Goal: Communication & Community: Answer question/provide support

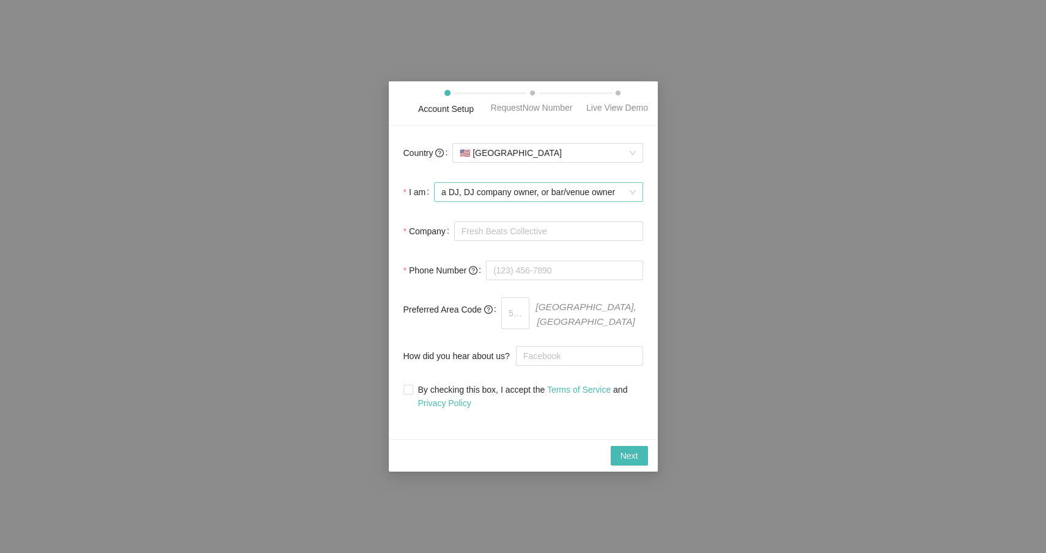
click at [637, 202] on div "a DJ, DJ company owner, or bar/venue owner" at bounding box center [538, 192] width 209 height 20
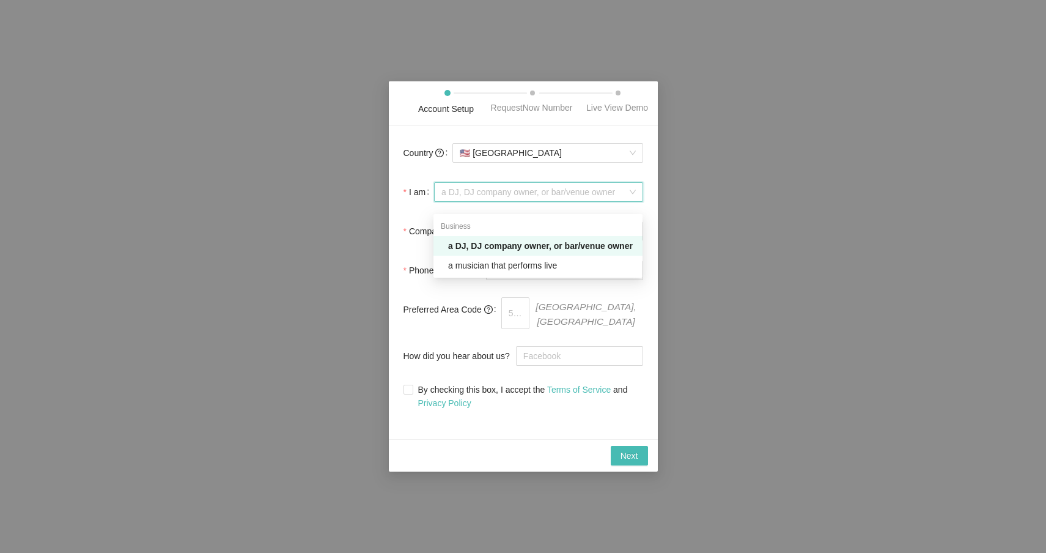
click at [504, 254] on option "a DJ, DJ company owner, or bar/venue owner" at bounding box center [538, 246] width 209 height 20
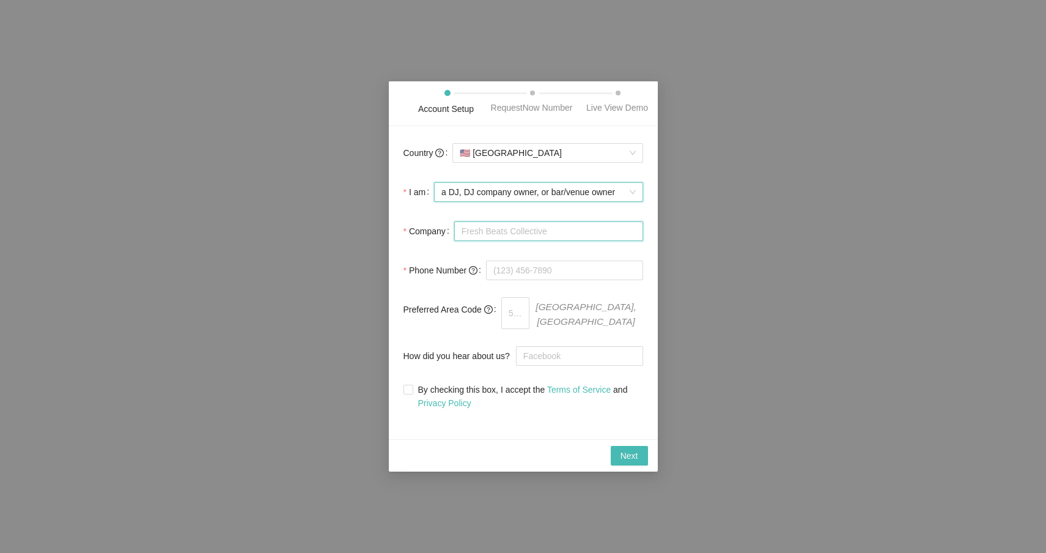
click at [494, 241] on input "Company" at bounding box center [548, 231] width 189 height 20
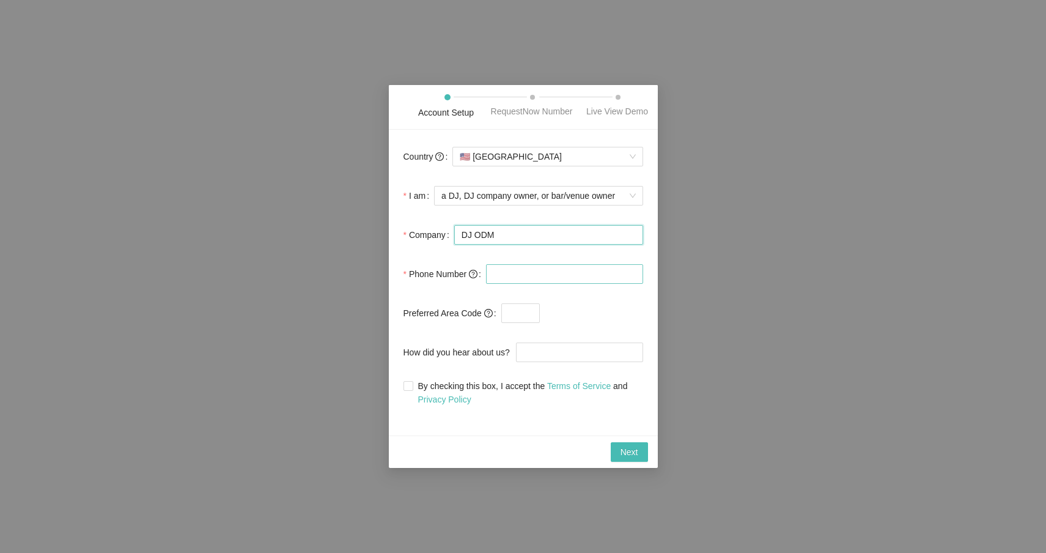
type input "DJ ODM"
click at [524, 277] on input "tel" at bounding box center [564, 274] width 157 height 20
type input "[PHONE_NUMBER]"
click at [408, 390] on input "By checking this box, I accept the Terms of Service and Privacy Policy" at bounding box center [408, 385] width 9 height 9
checkbox input "true"
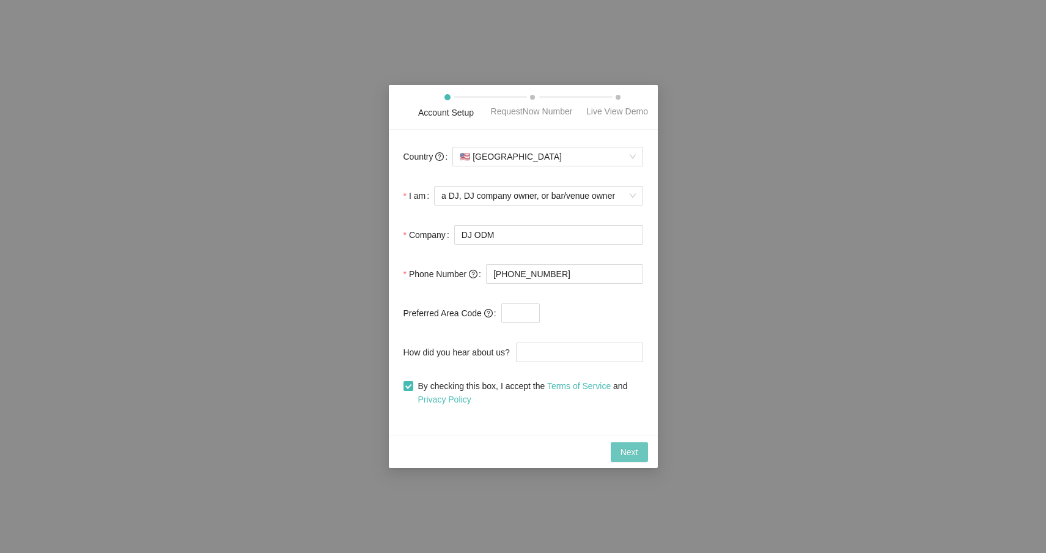
click at [626, 457] on span "Next" at bounding box center [630, 451] width 18 height 13
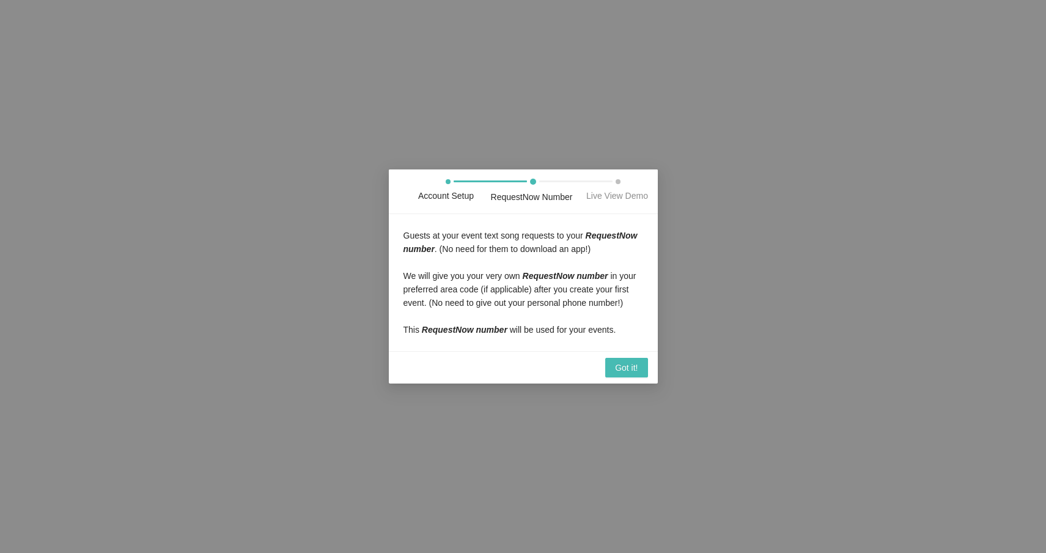
click at [649, 383] on div "Got it!" at bounding box center [523, 367] width 269 height 32
click at [635, 374] on span "Got it!" at bounding box center [626, 367] width 23 height 13
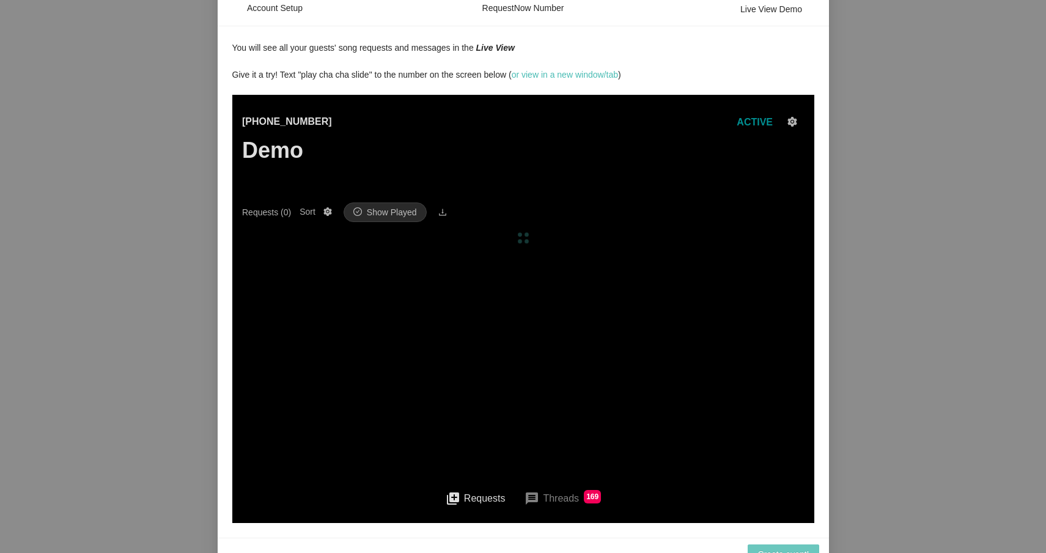
scroll to position [43, 0]
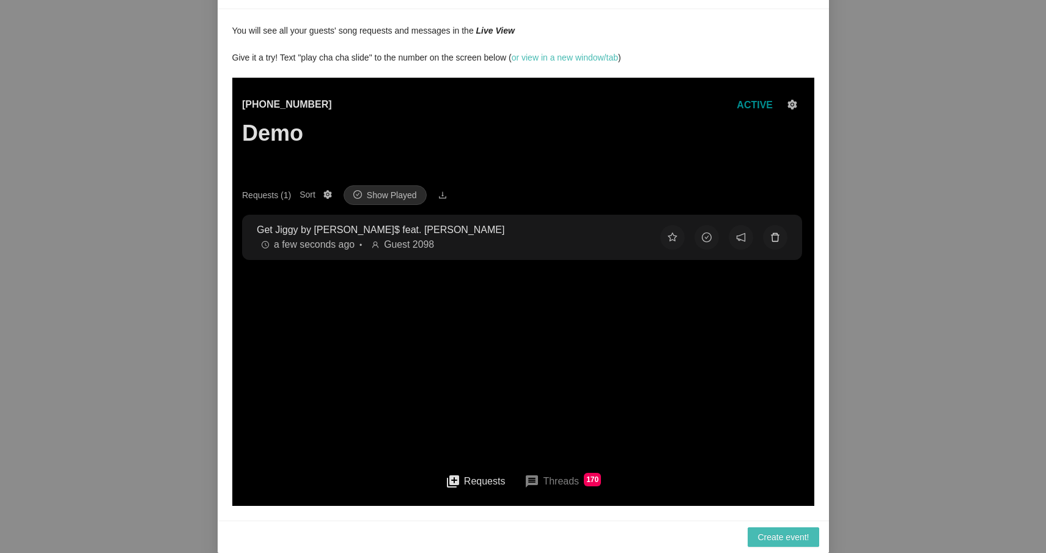
click at [768, 234] on button at bounding box center [775, 237] width 24 height 24
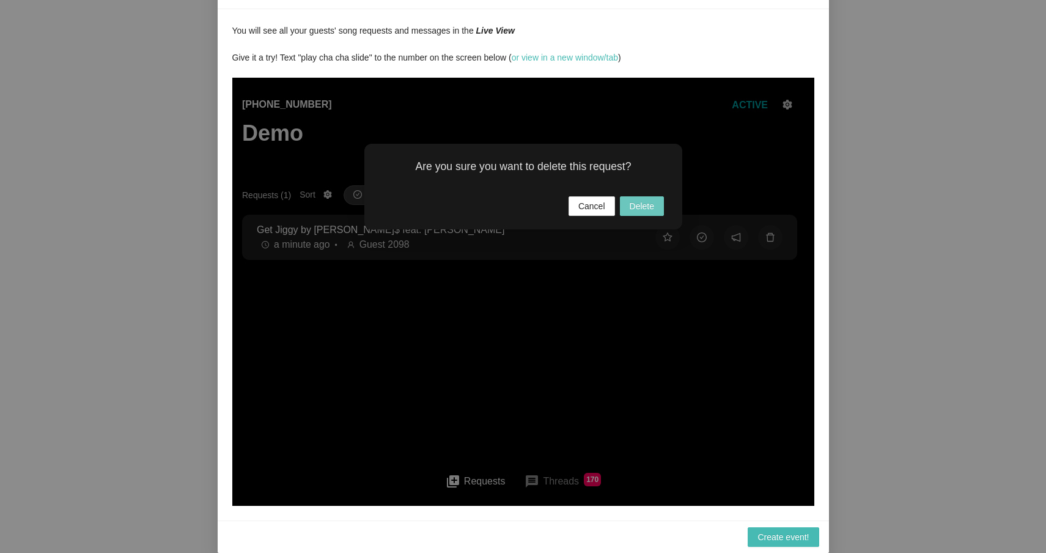
click at [643, 207] on span "Delete" at bounding box center [641, 205] width 24 height 13
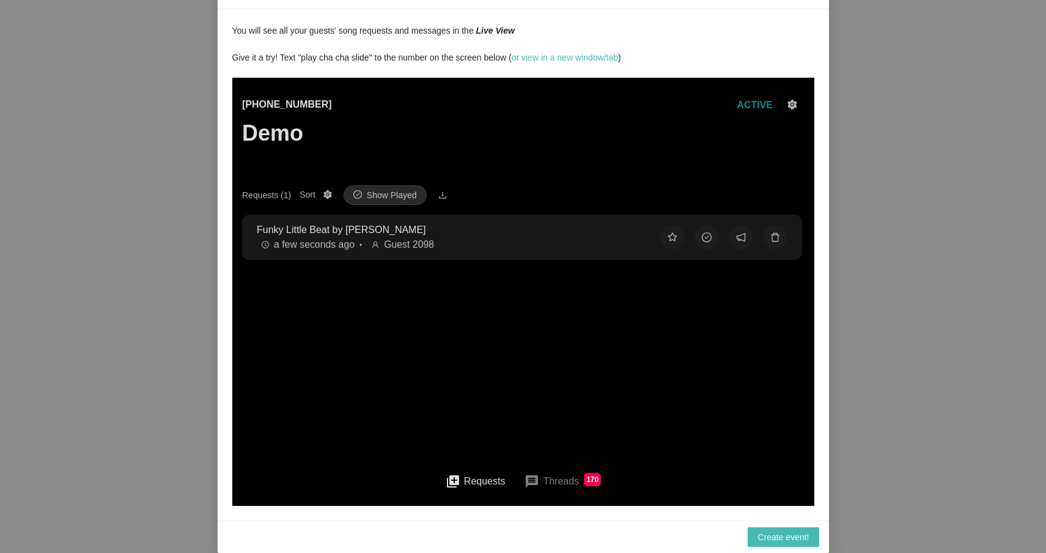
scroll to position [1, 0]
click at [569, 482] on button "message Threads 170" at bounding box center [562, 481] width 96 height 29
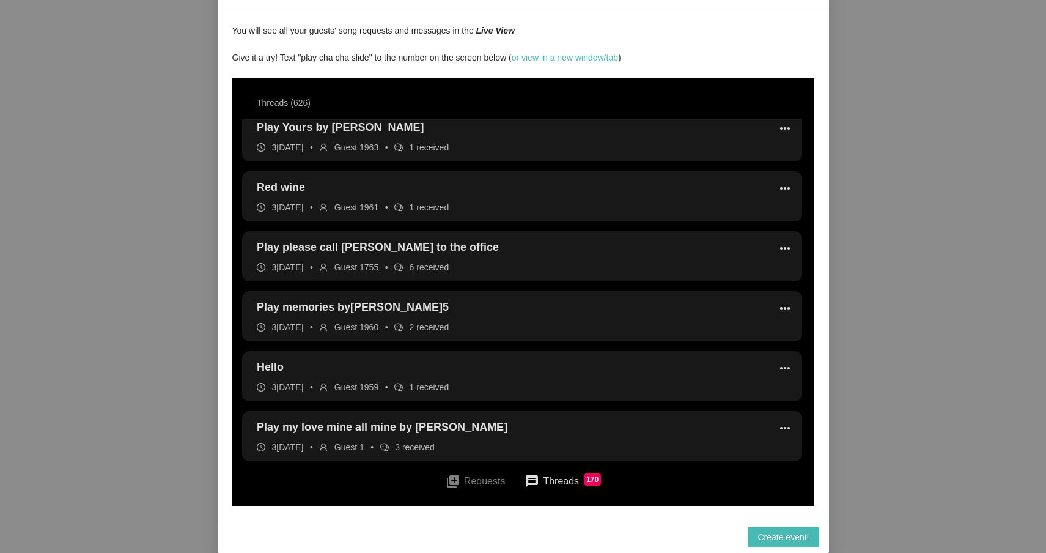
scroll to position [8403, 0]
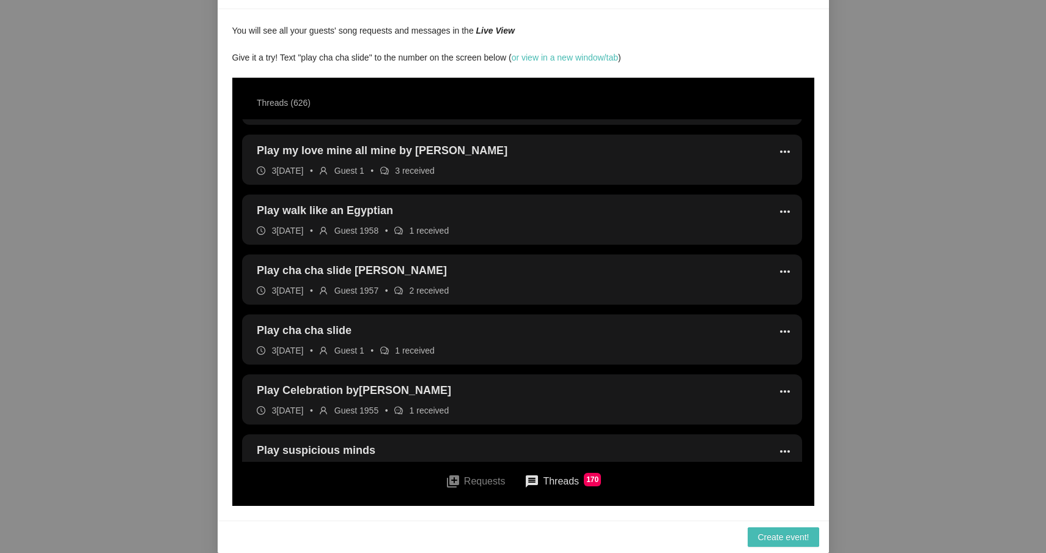
click at [402, 290] on icon "comment" at bounding box center [398, 290] width 9 height 8
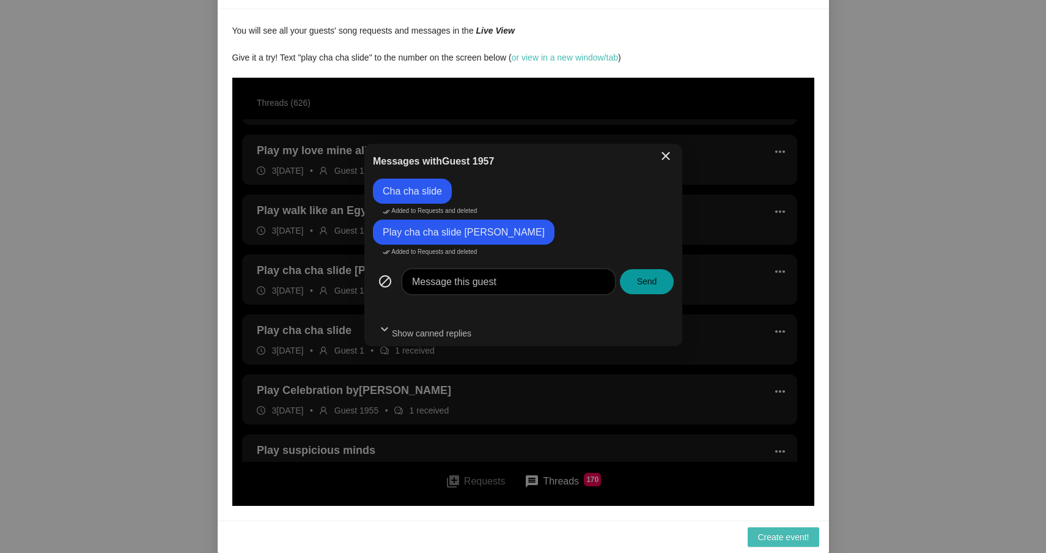
click at [666, 157] on span "close" at bounding box center [665, 156] width 15 height 15
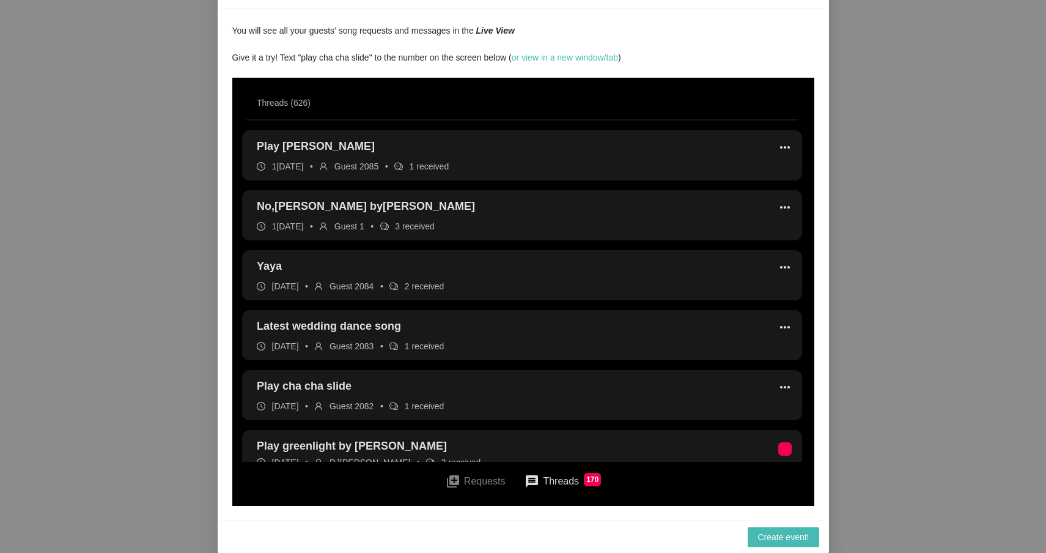
scroll to position [0, 0]
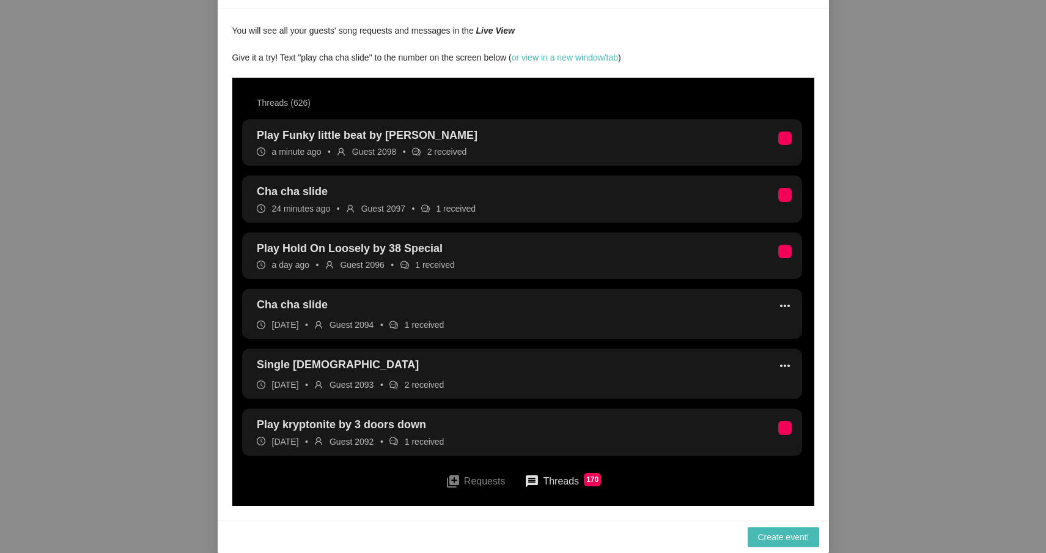
click at [457, 152] on p "a minute ago • Guest 2098 • 2 received" at bounding box center [361, 151] width 210 height 13
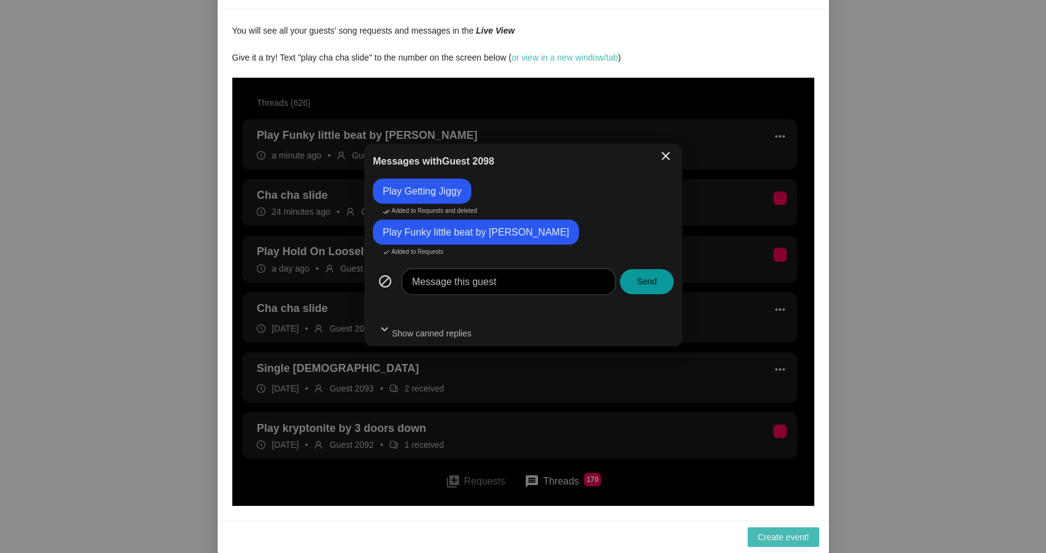
click at [515, 285] on textarea at bounding box center [508, 281] width 213 height 25
type textarea "S"
type textarea "So"
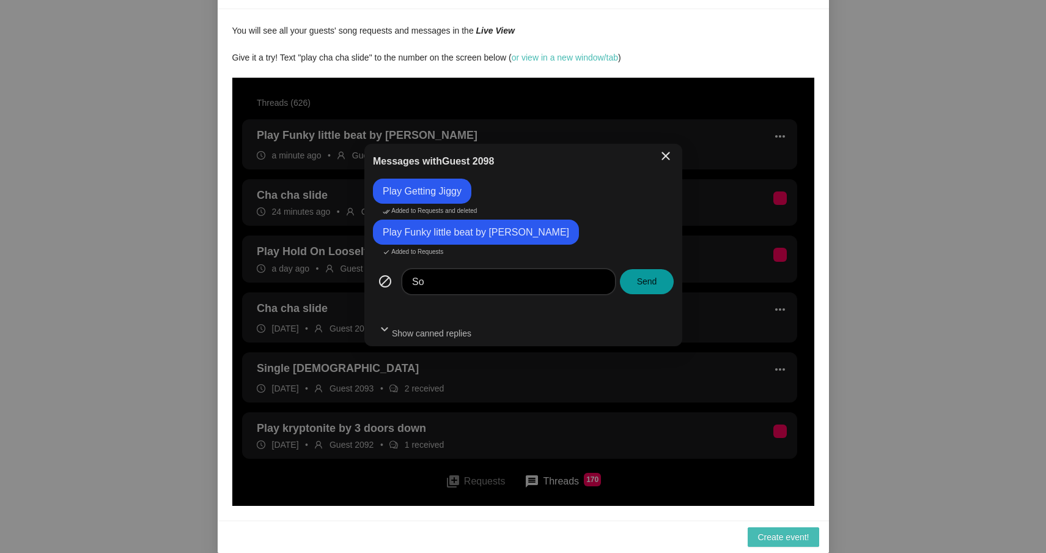
type textarea "Sou"
type textarea "Soun"
type textarea "Sound"
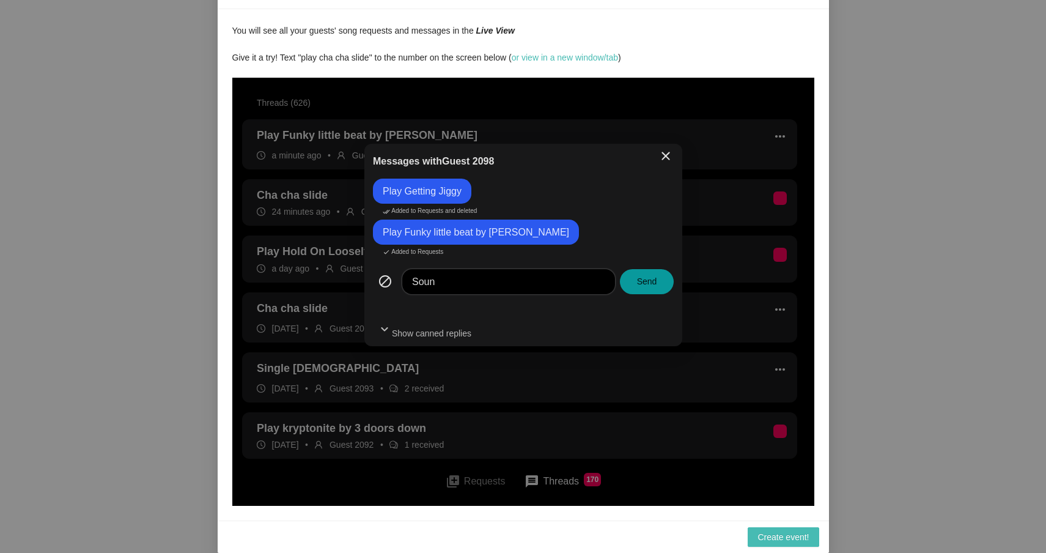
type textarea "Sound"
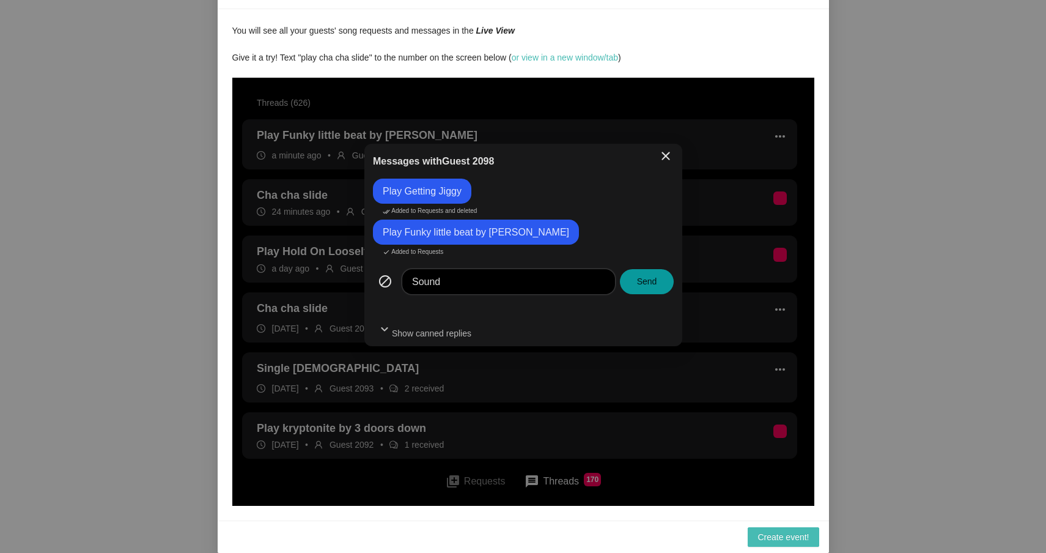
type textarea "Sounds"
type textarea "Sounds g"
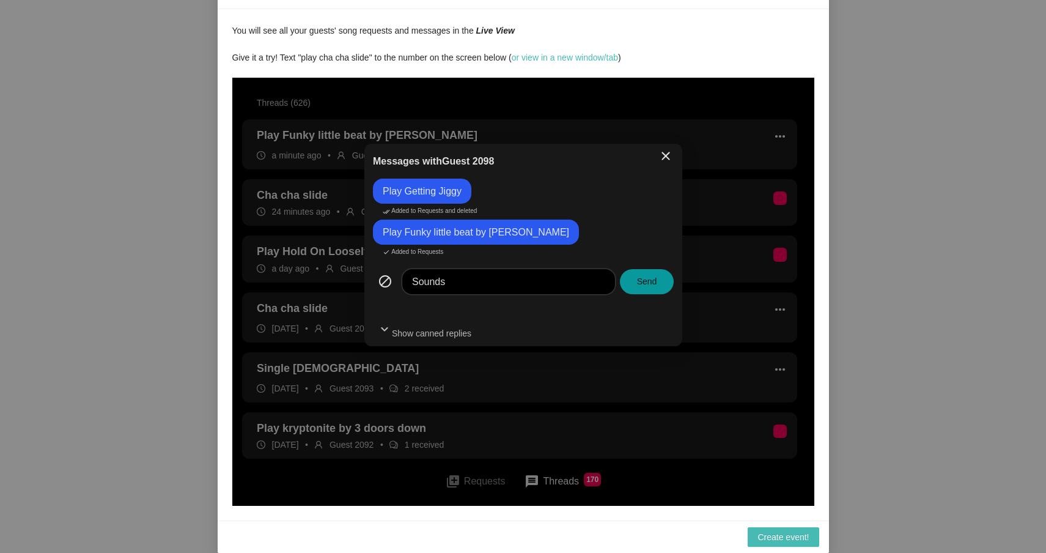
type textarea "Sounds g"
type textarea "Sounds go"
type textarea "Sounds goo"
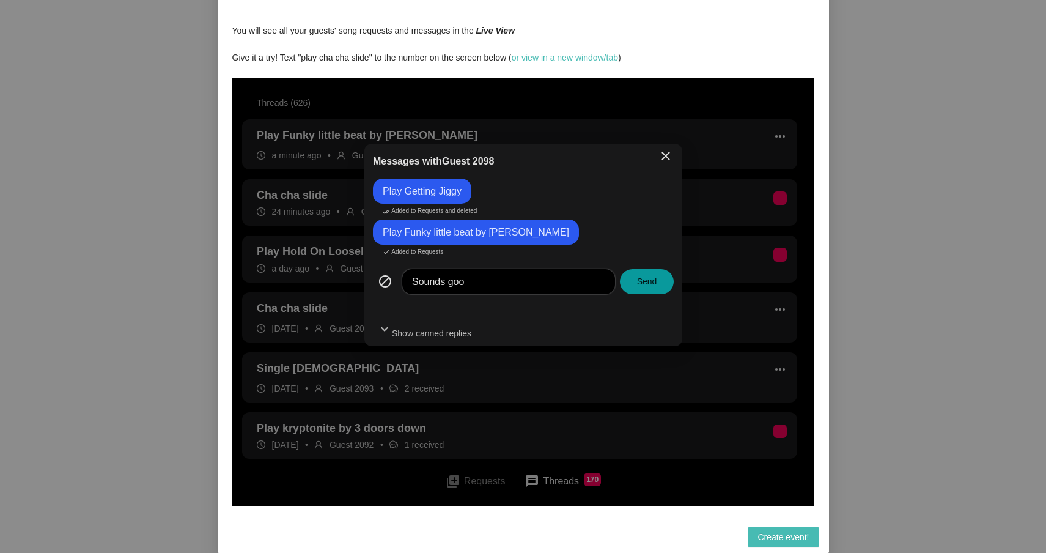
type textarea "Sounds good"
type textarea "Sounds good."
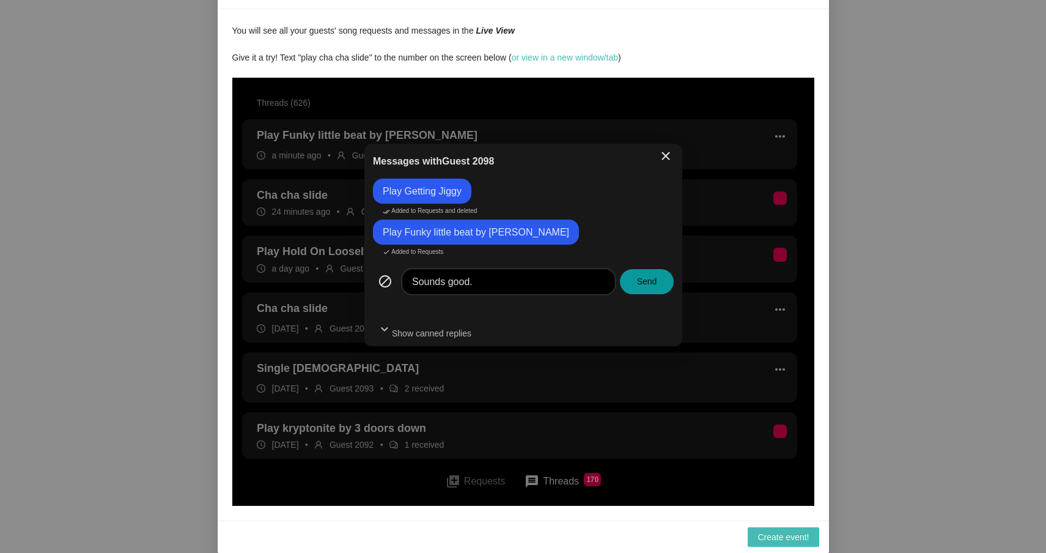
type textarea "Sounds good."
click at [654, 282] on button "Send" at bounding box center [646, 281] width 54 height 25
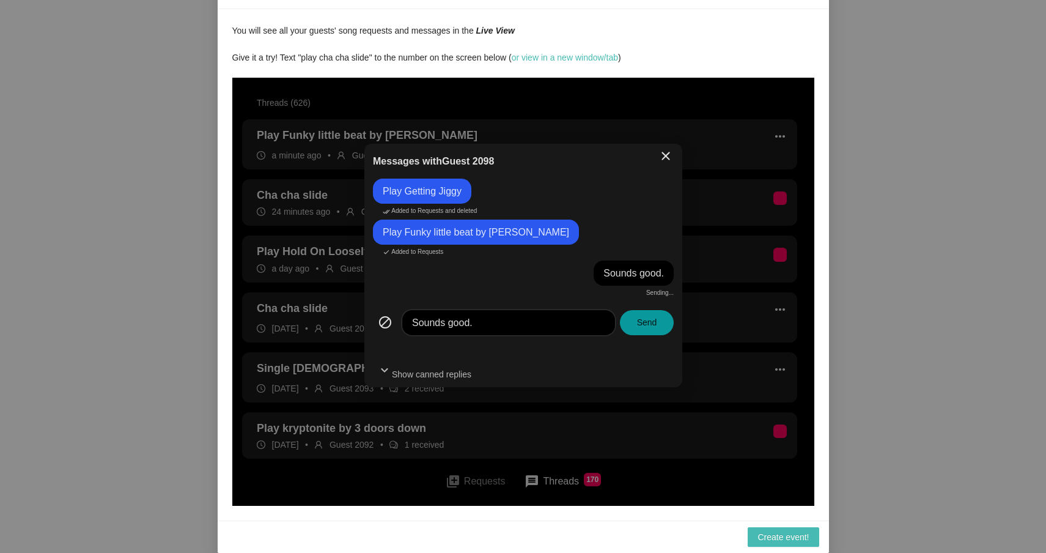
type textarea "Message this guest"
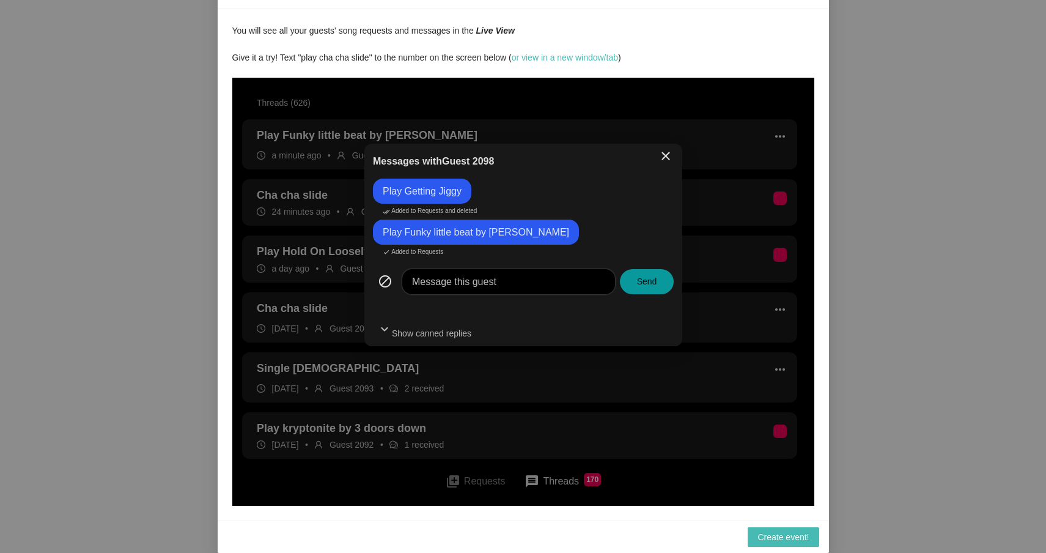
click at [671, 160] on span "close" at bounding box center [665, 156] width 15 height 15
